Goal: Navigation & Orientation: Find specific page/section

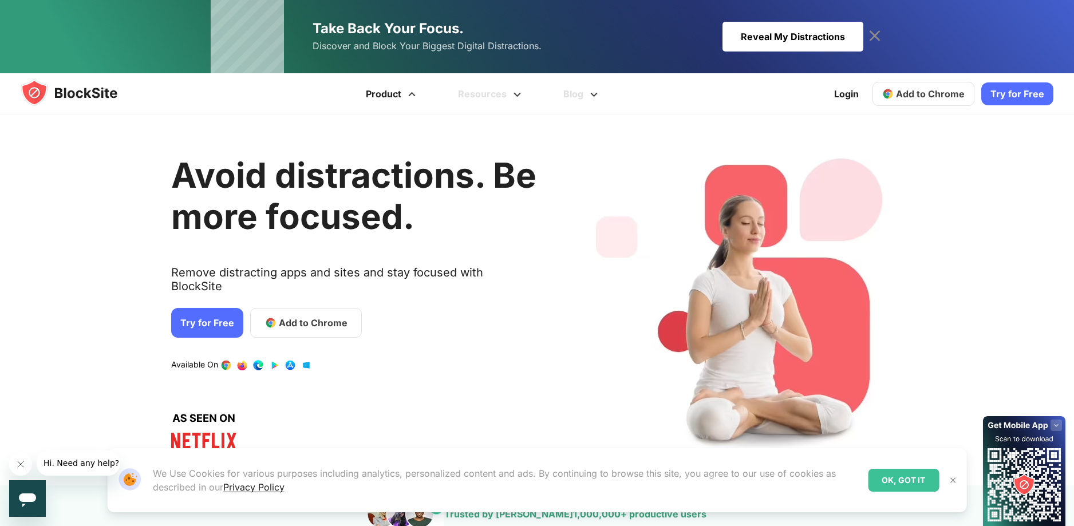
click at [396, 100] on link "Product" at bounding box center [392, 93] width 92 height 41
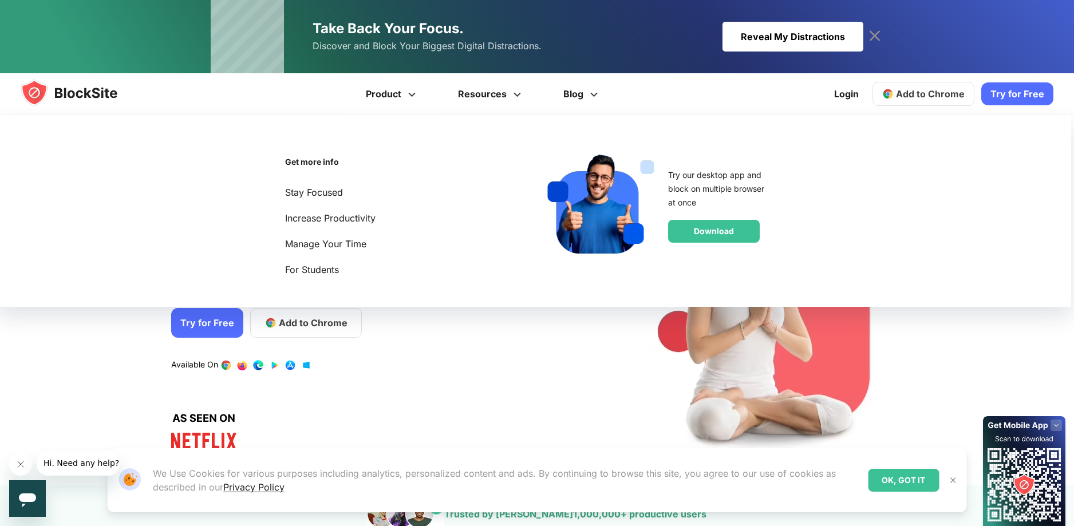
click at [441, 368] on div "Avoid distractions. Be more focused. Remove distracting apps and sites and stay…" at bounding box center [353, 300] width 365 height 337
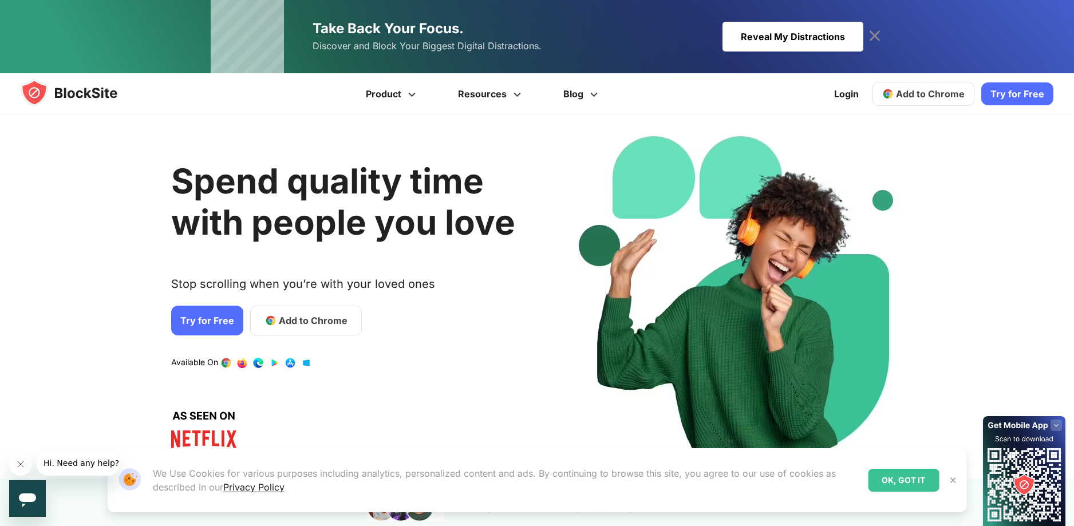
click at [64, 89] on img at bounding box center [80, 92] width 119 height 27
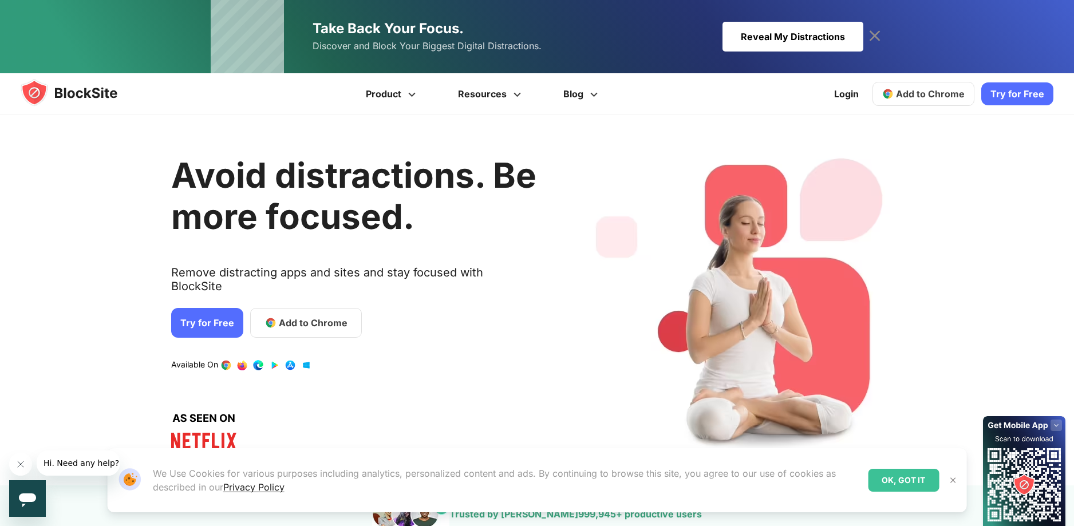
click at [766, 157] on div "1 / 4" at bounding box center [743, 300] width 330 height 337
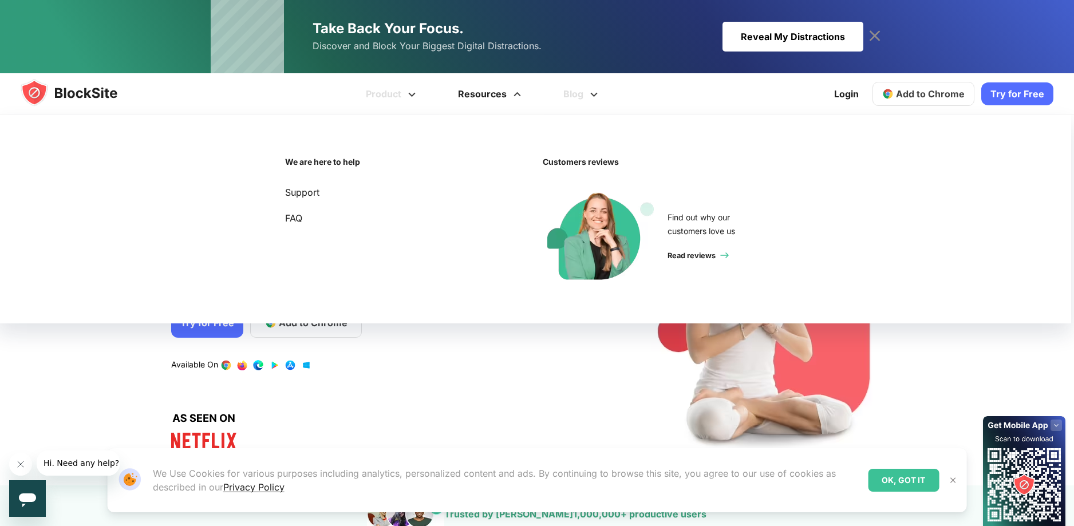
click at [543, 90] on link "Resources" at bounding box center [491, 93] width 105 height 41
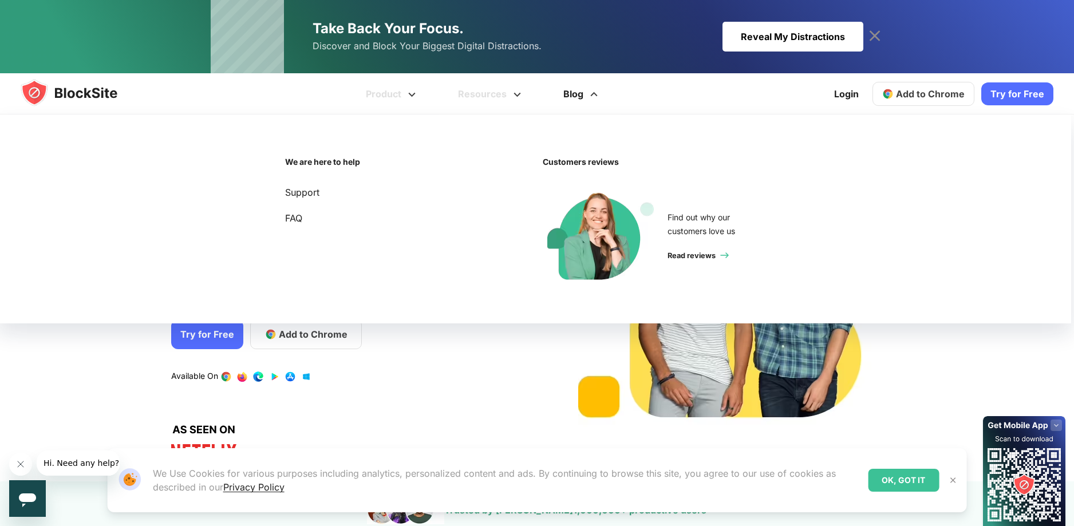
click at [610, 98] on link "Blog" at bounding box center [582, 93] width 77 height 41
